Goal: Contribute content: Contribute content

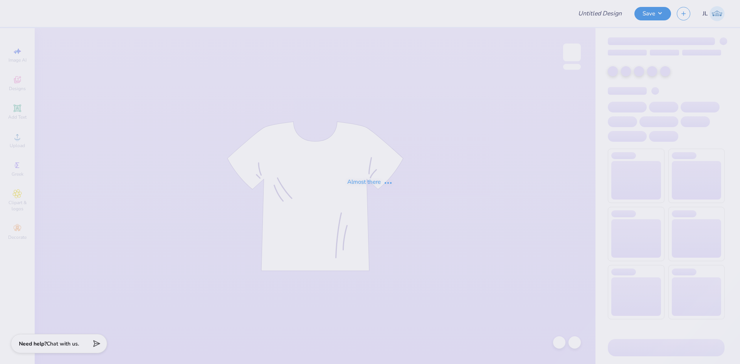
type input "tep grateful dead hoodie"
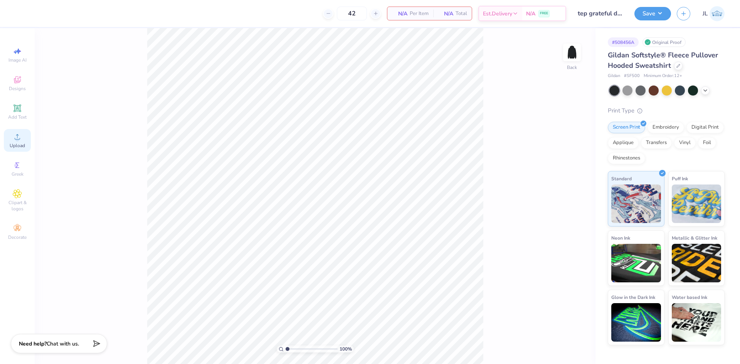
click at [17, 138] on circle at bounding box center [17, 139] width 4 height 4
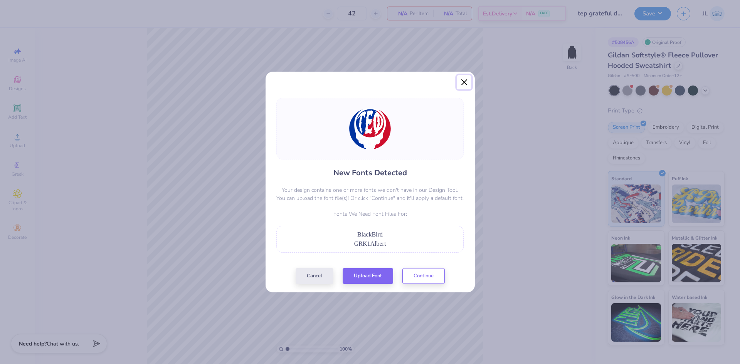
click at [462, 82] on button "Close" at bounding box center [463, 82] width 15 height 15
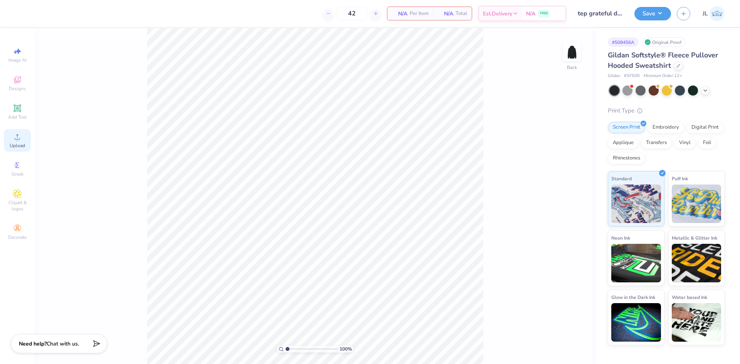
click at [20, 143] on span "Upload" at bounding box center [17, 146] width 15 height 6
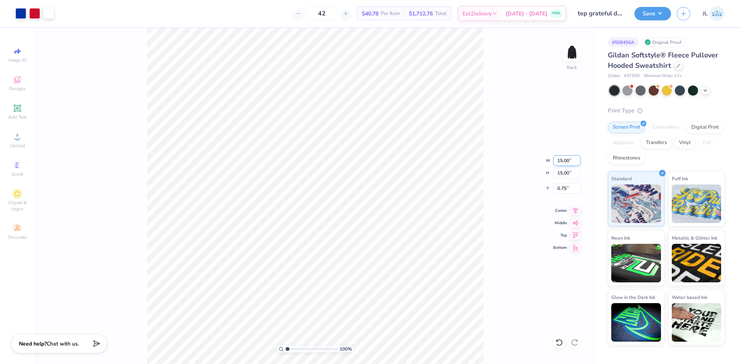
click at [560, 161] on input "15.00" at bounding box center [567, 160] width 28 height 11
type input "12.00"
click at [560, 190] on input "2.25" at bounding box center [567, 188] width 28 height 11
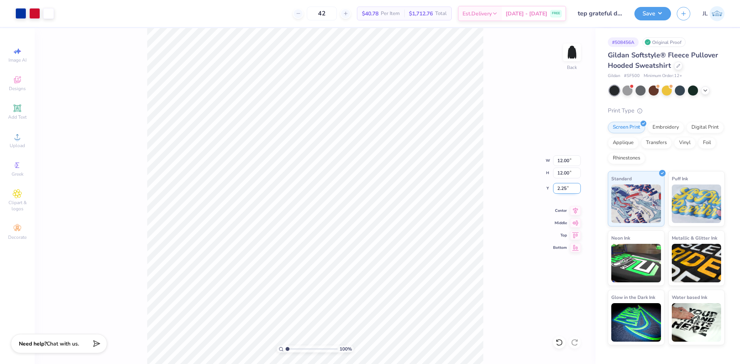
click at [560, 190] on input "2.25" at bounding box center [567, 188] width 28 height 11
type input "3.00"
click at [486, 168] on div "100 % Back W 12.00 12.00 " H 12.00 12.00 " Y 3.00 3.00 " Center Middle Top Bott…" at bounding box center [315, 196] width 560 height 336
click at [558, 163] on input "12.00" at bounding box center [567, 160] width 28 height 11
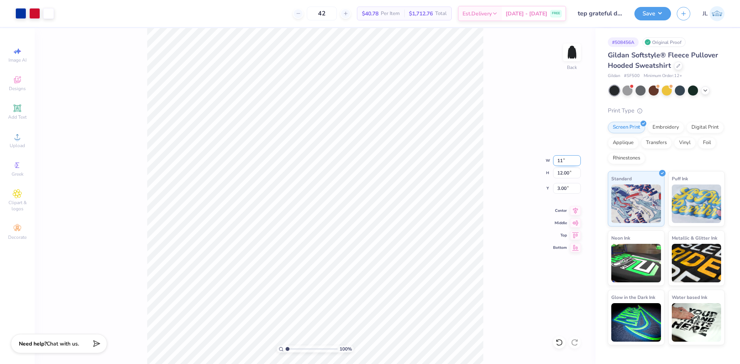
type input "11.00"
type input "3.50"
click at [560, 188] on input "3.45" at bounding box center [567, 188] width 28 height 11
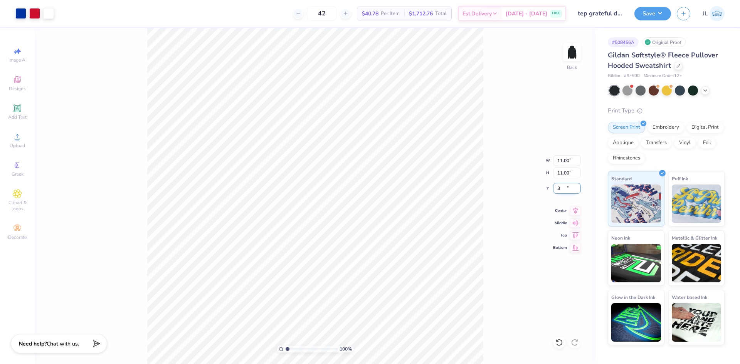
type input "3.00"
click at [502, 171] on div "100 % Back W 11.00 11.00 " H 11.00 11.00 " Y 3.00 3.00 " Center Middle Top Bott…" at bounding box center [315, 196] width 560 height 336
click at [282, 13] on div "42 $40.78 Per Item $1,712.76 Total Est. Delivery [DATE] - [DATE] FREE" at bounding box center [313, 13] width 506 height 27
click at [113, 56] on div "100 % Back W 11.00 11.00 " H 11.00 11.00 " Y 3.00 3.00 " Center Middle Top Bott…" at bounding box center [315, 196] width 560 height 336
click at [558, 159] on input "11.00" at bounding box center [567, 160] width 28 height 11
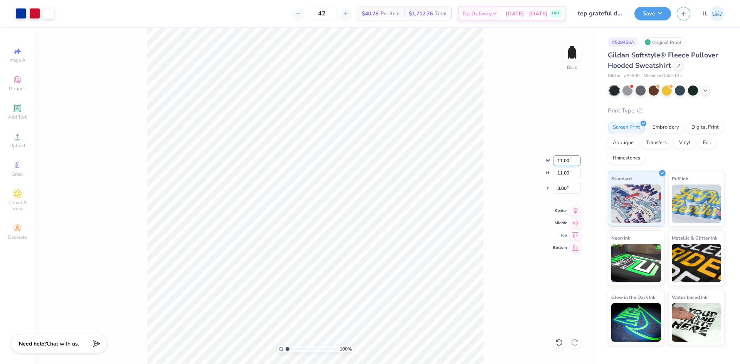
click at [558, 159] on input "11.00" at bounding box center [567, 160] width 28 height 11
type input "10.00"
click at [560, 186] on input "3.50" at bounding box center [567, 188] width 28 height 11
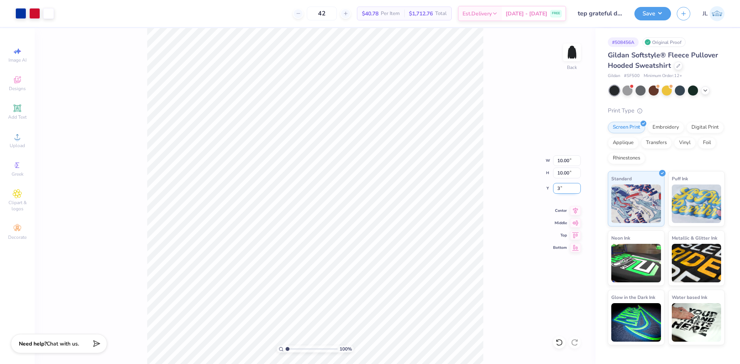
type input "3.00"
click at [515, 169] on div "100 % Back W 10.00 10.00 " H 10.00 10.00 " Y 3.00 3.00 " Center Middle Top Bott…" at bounding box center [315, 196] width 560 height 336
click at [645, 12] on button "Save" at bounding box center [652, 12] width 37 height 13
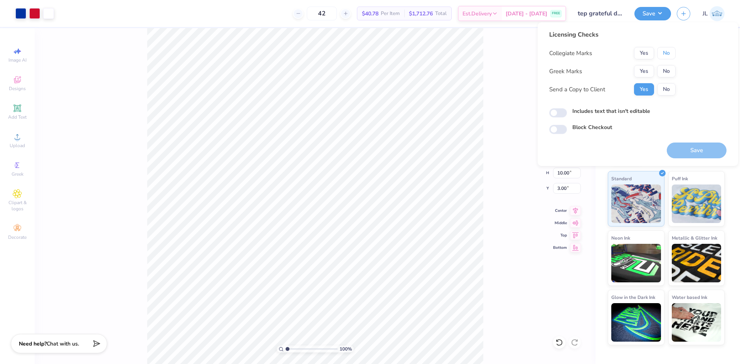
click at [665, 55] on button "No" at bounding box center [666, 53] width 18 height 12
click at [644, 67] on button "Yes" at bounding box center [644, 71] width 20 height 12
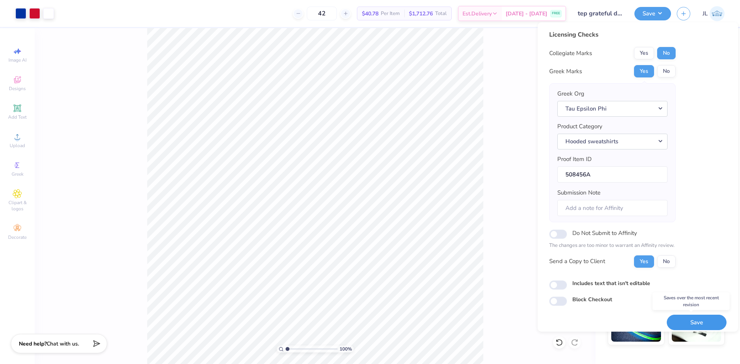
click at [688, 320] on button "Save" at bounding box center [696, 323] width 60 height 16
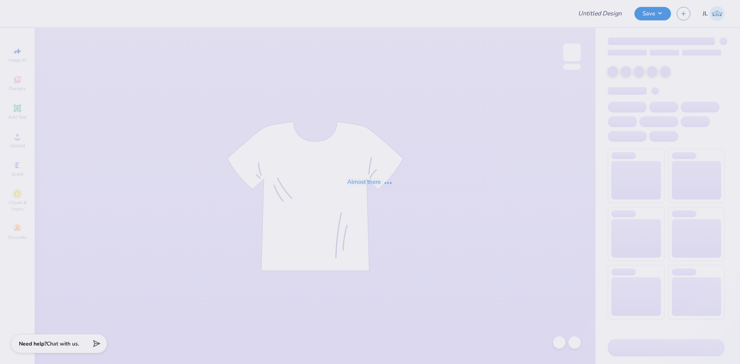
type input "Kennesaw State University : James ."
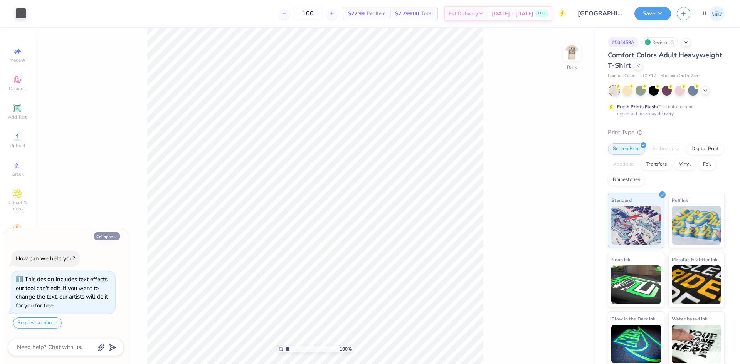
click at [111, 237] on button "Collapse" at bounding box center [107, 236] width 26 height 8
type textarea "x"
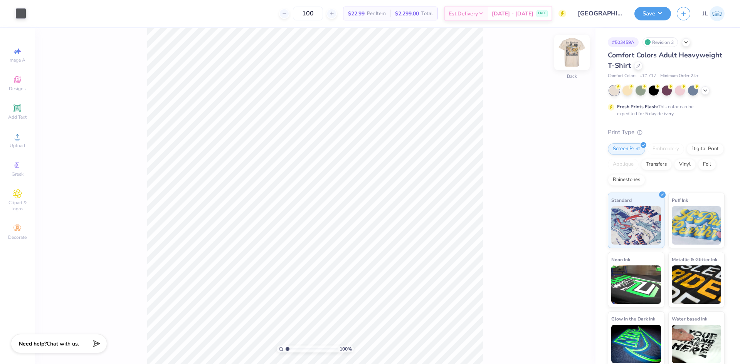
click at [569, 53] on img at bounding box center [571, 52] width 31 height 31
click at [78, 15] on div at bounding box center [76, 12] width 11 height 11
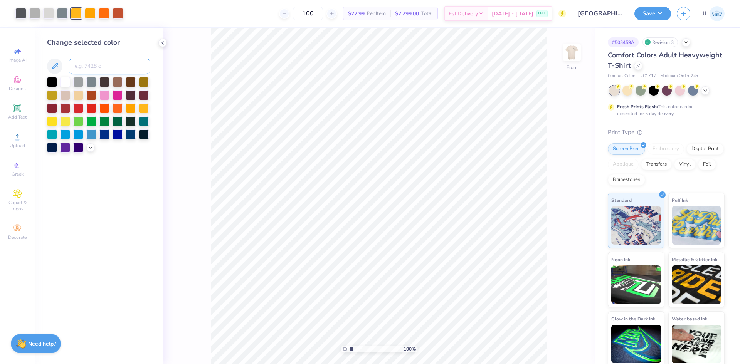
click at [86, 68] on input at bounding box center [110, 66] width 82 height 15
type input "137"
click at [89, 13] on div at bounding box center [90, 12] width 11 height 11
click at [96, 68] on input at bounding box center [110, 66] width 82 height 15
type input "137"
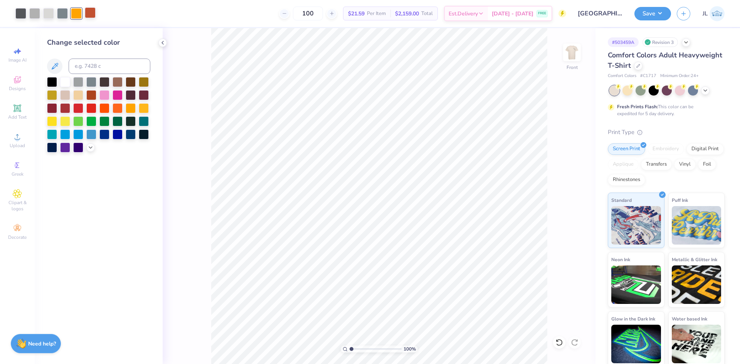
click at [93, 11] on div at bounding box center [90, 12] width 11 height 11
click at [94, 60] on input at bounding box center [110, 66] width 82 height 15
type input "137"
click at [64, 17] on div at bounding box center [62, 12] width 11 height 11
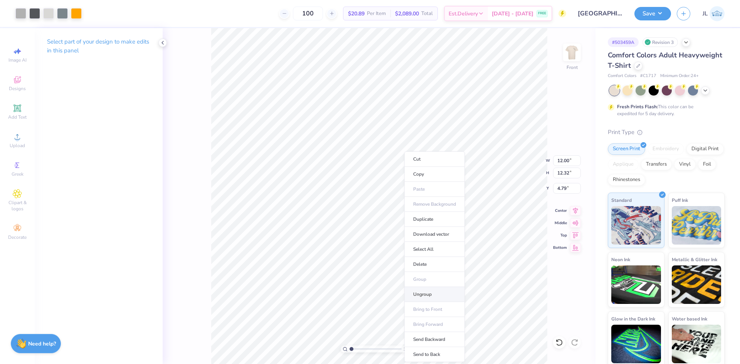
click at [431, 295] on li "Ungroup" at bounding box center [434, 294] width 60 height 15
type input "2.62"
type input "3.75"
type input "9.24"
click at [80, 14] on div at bounding box center [76, 12] width 11 height 11
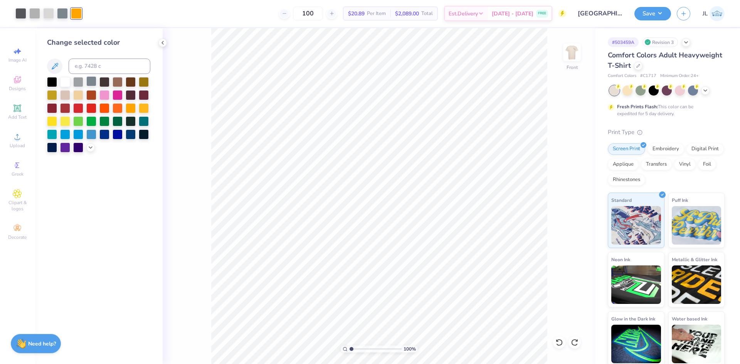
click at [91, 82] on div at bounding box center [91, 81] width 10 height 10
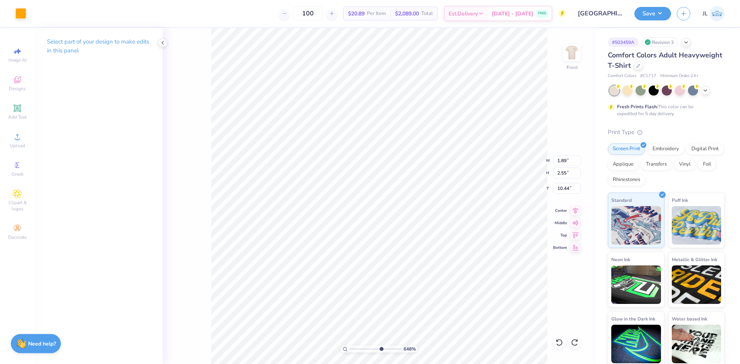
drag, startPoint x: 352, startPoint y: 349, endPoint x: 381, endPoint y: 344, distance: 28.8
click at [381, 346] on input "range" at bounding box center [375, 349] width 52 height 7
drag, startPoint x: 377, startPoint y: 349, endPoint x: 364, endPoint y: 346, distance: 12.8
type input "3.57"
click at [364, 346] on input "range" at bounding box center [375, 349] width 52 height 7
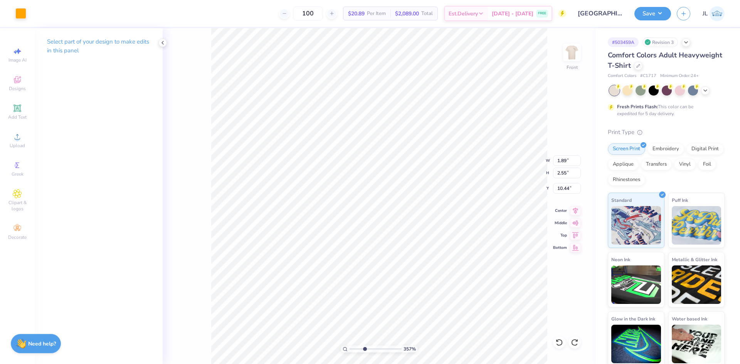
type input "0.63"
type input "0.55"
type input "11.68"
type input "1.04"
type input "0.58"
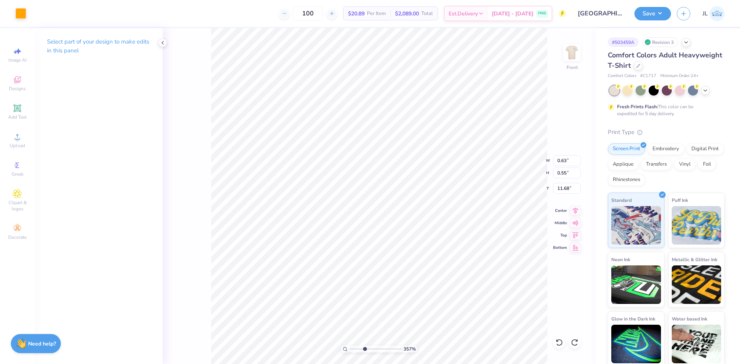
type input "11.65"
type input "2.87"
type input "2.55"
type input "10.71"
type input "4.33"
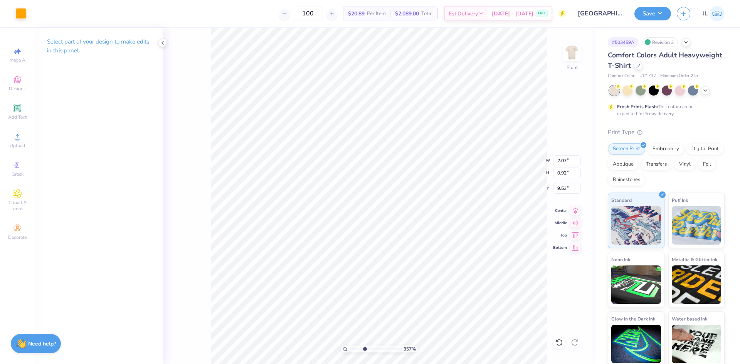
type input "1.74"
type input "8.34"
type input "0.44"
type input "0.56"
type input "9.24"
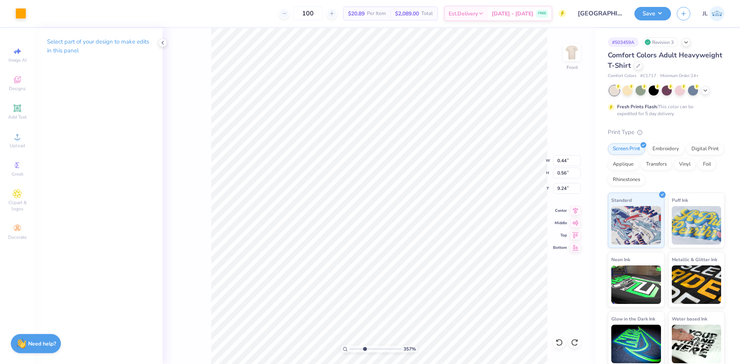
type input "2.12"
type input "9.11"
type input "0.71"
type input "0.19"
type input "9.41"
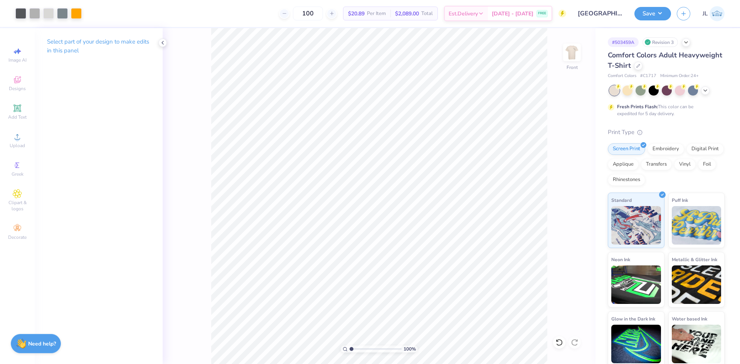
drag, startPoint x: 364, startPoint y: 349, endPoint x: 368, endPoint y: 352, distance: 5.4
type input "1"
click at [349, 347] on input "range" at bounding box center [375, 349] width 52 height 7
click at [409, 279] on li "Group" at bounding box center [406, 279] width 60 height 15
click at [17, 137] on circle at bounding box center [17, 139] width 4 height 4
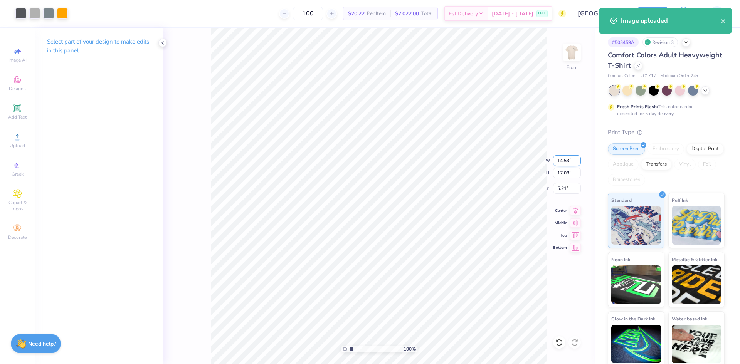
click at [559, 163] on input "14.53" at bounding box center [567, 160] width 28 height 11
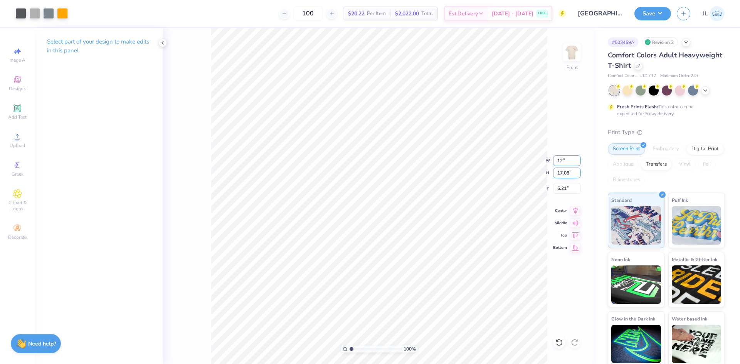
type input "12.00"
type input "14.11"
click at [559, 190] on input "6.70" at bounding box center [567, 188] width 28 height 11
type input "3.00"
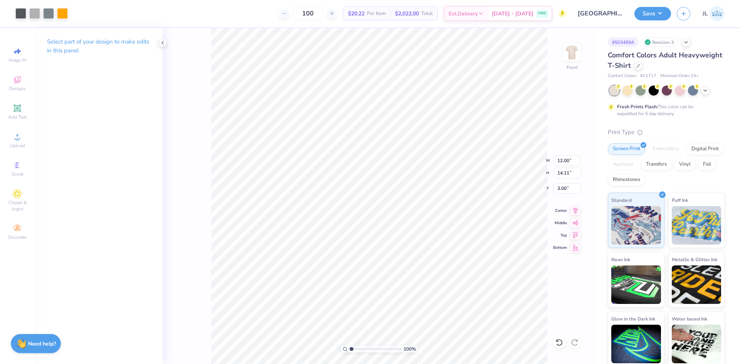
click at [182, 70] on div "100 % Front W 12.00 12.00 " H 14.11 14.11 " Y 3.00 3.00 " Center Middle Top Bot…" at bounding box center [379, 196] width 433 height 336
click at [570, 59] on img at bounding box center [571, 52] width 31 height 31
click at [567, 53] on img at bounding box center [571, 52] width 31 height 31
click at [652, 11] on button "Save" at bounding box center [652, 12] width 37 height 13
click at [566, 52] on img at bounding box center [571, 52] width 31 height 31
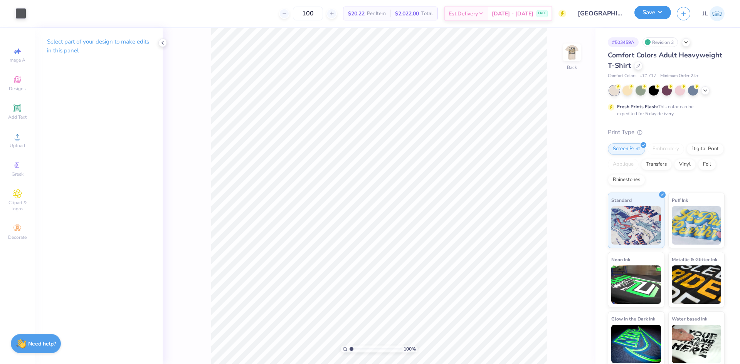
click at [646, 18] on button "Save" at bounding box center [652, 12] width 37 height 13
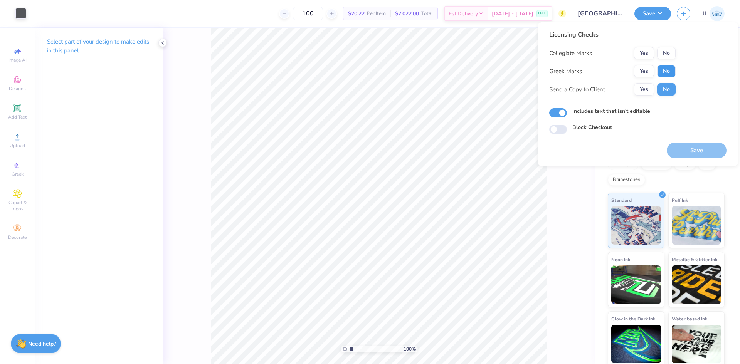
click at [671, 69] on button "No" at bounding box center [666, 71] width 18 height 12
click at [646, 55] on button "Yes" at bounding box center [644, 53] width 20 height 12
click at [643, 92] on button "Yes" at bounding box center [644, 89] width 20 height 12
click at [690, 148] on button "Save" at bounding box center [696, 151] width 60 height 16
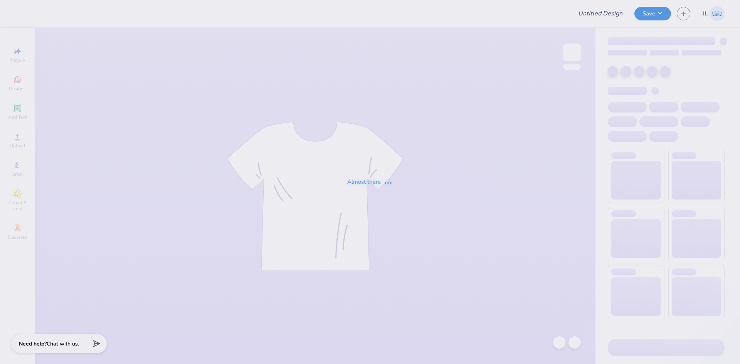
type input "sweatshirts"
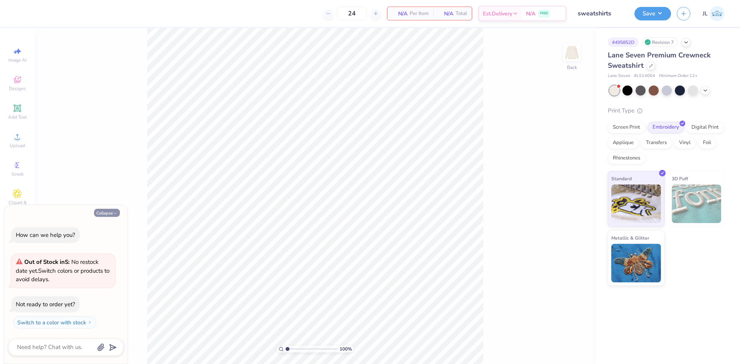
click at [111, 211] on button "Collapse" at bounding box center [107, 213] width 26 height 8
type textarea "x"
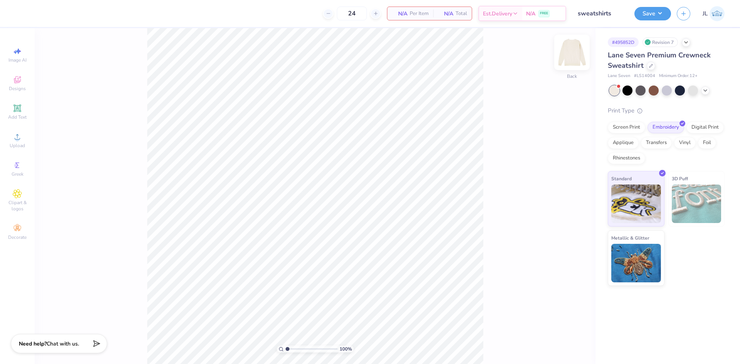
click at [574, 57] on img at bounding box center [571, 52] width 31 height 31
